Goal: Task Accomplishment & Management: Use online tool/utility

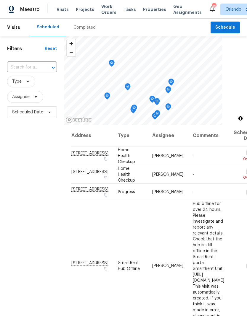
click at [86, 11] on span "Projects" at bounding box center [85, 10] width 18 height 6
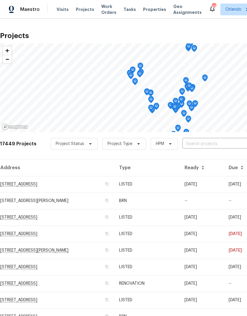
click at [213, 148] on input "text" at bounding box center [216, 144] width 68 height 9
type input "4121"
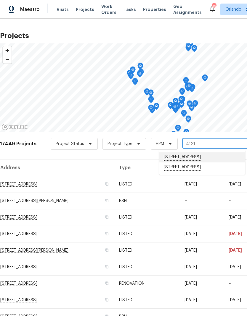
click at [215, 156] on li "[STREET_ADDRESS]" at bounding box center [202, 158] width 86 height 10
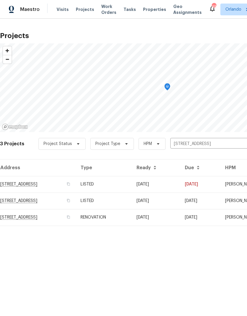
click at [180, 181] on td "[DATE]" at bounding box center [156, 184] width 48 height 17
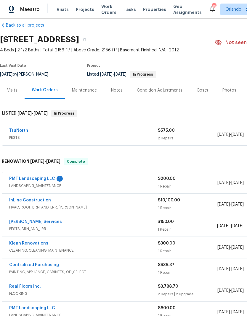
scroll to position [8, 0]
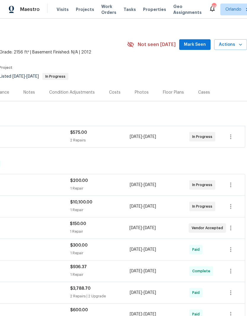
click at [240, 45] on icon "button" at bounding box center [240, 45] width 3 height 2
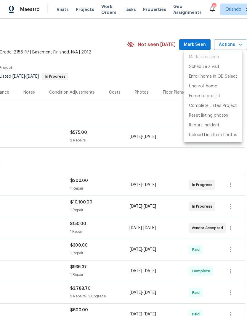
scroll to position [6, 87]
click at [213, 67] on p "Schedule a visit" at bounding box center [204, 67] width 30 height 6
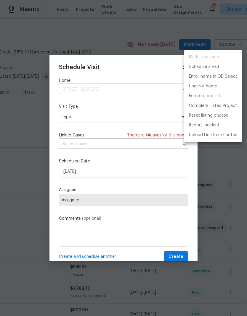
click at [150, 120] on div at bounding box center [123, 158] width 247 height 316
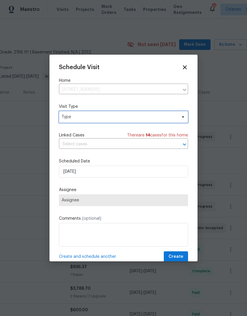
click at [173, 116] on span "Type" at bounding box center [118, 117] width 115 height 6
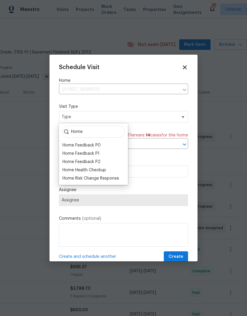
type input "Home"
click at [105, 171] on div "Home Health Checkup" at bounding box center [83, 170] width 43 height 6
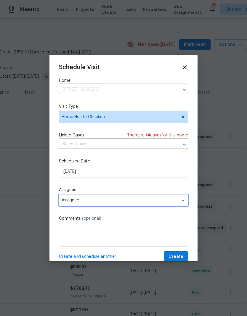
click at [173, 203] on span "Assignee" at bounding box center [119, 200] width 116 height 5
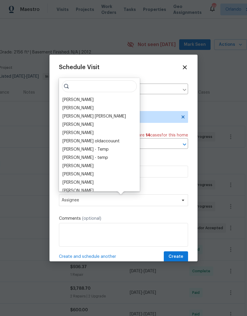
click at [89, 100] on div "[PERSON_NAME]" at bounding box center [77, 100] width 31 height 6
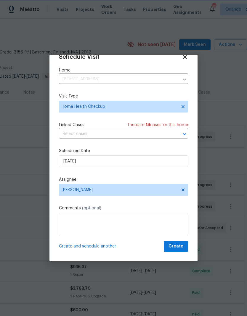
scroll to position [12, 0]
click at [179, 245] on span "Create" at bounding box center [175, 246] width 15 height 7
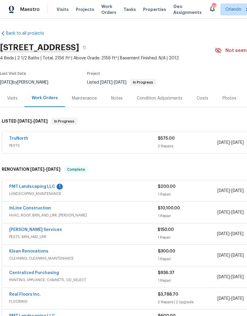
scroll to position [0, 0]
click at [22, 138] on link "TruNorth" at bounding box center [18, 139] width 19 height 4
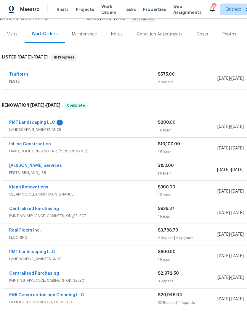
scroll to position [65, 0]
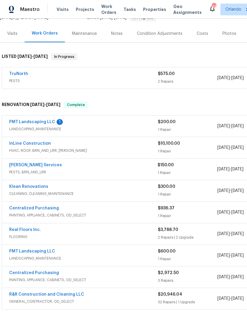
click at [30, 164] on link "[PERSON_NAME] Services" at bounding box center [35, 165] width 53 height 4
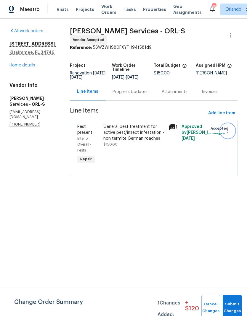
click at [228, 133] on icon "button" at bounding box center [227, 131] width 1 height 5
click at [234, 133] on li "Cancel" at bounding box center [230, 133] width 23 height 10
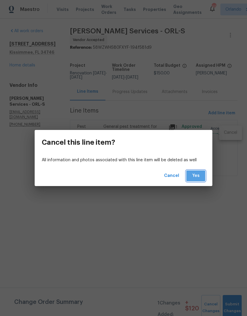
click at [200, 174] on button "Yes" at bounding box center [195, 176] width 19 height 11
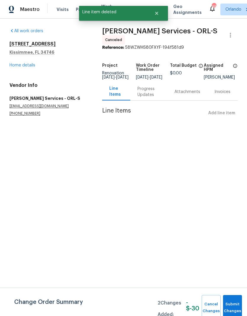
click at [26, 30] on link "All work orders" at bounding box center [26, 31] width 34 height 4
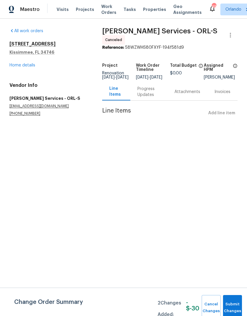
click at [30, 67] on link "Home details" at bounding box center [22, 65] width 26 height 4
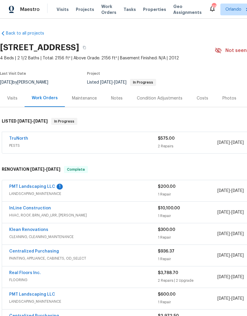
click at [22, 138] on link "TruNorth" at bounding box center [18, 139] width 19 height 4
